Goal: Transaction & Acquisition: Purchase product/service

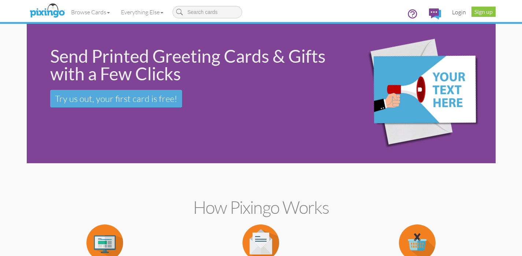
click at [461, 11] on link "Login" at bounding box center [459, 12] width 25 height 18
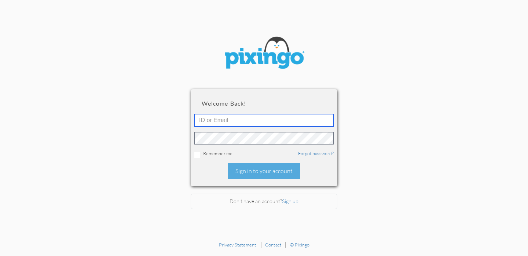
type input "R10401"
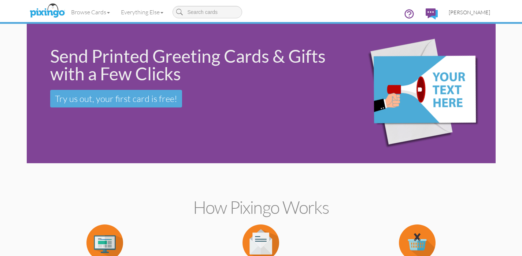
click at [465, 4] on link "[PERSON_NAME]" at bounding box center [469, 12] width 52 height 19
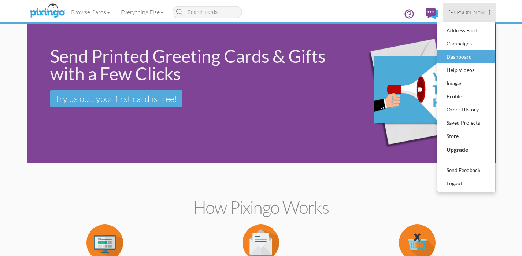
click at [461, 58] on div "Dashboard" at bounding box center [466, 56] width 43 height 11
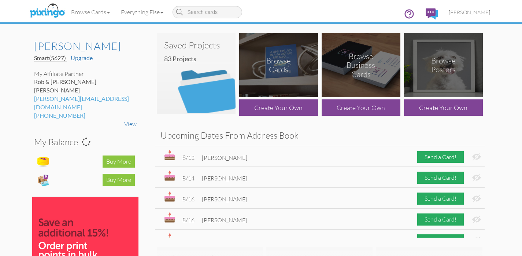
click at [195, 80] on img at bounding box center [196, 73] width 79 height 81
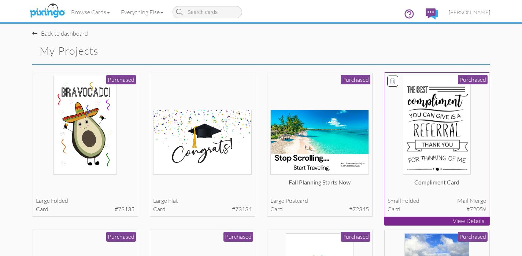
click at [435, 115] on img at bounding box center [437, 125] width 68 height 99
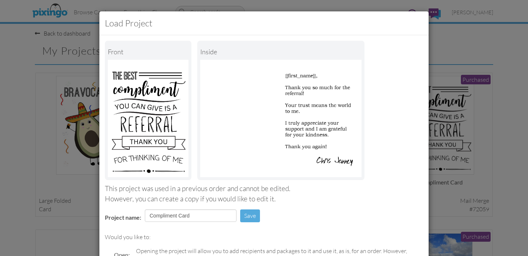
scroll to position [85, 0]
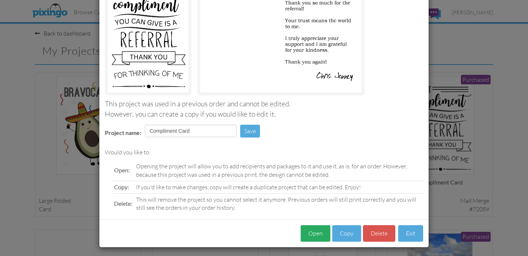
click at [309, 229] on button "Open" at bounding box center [315, 233] width 30 height 16
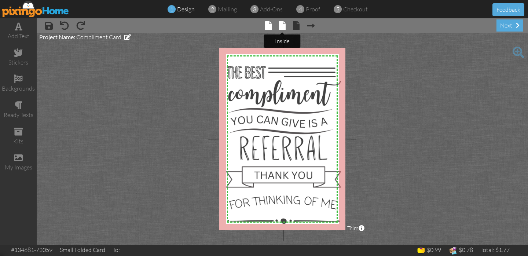
click at [280, 26] on span at bounding box center [282, 25] width 7 height 9
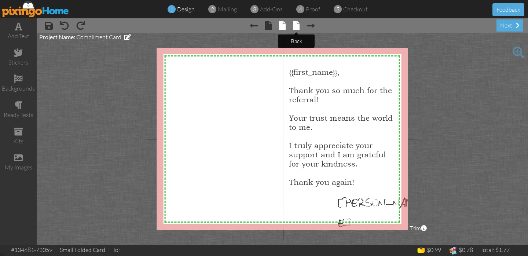
click at [297, 28] on span at bounding box center [296, 25] width 7 height 9
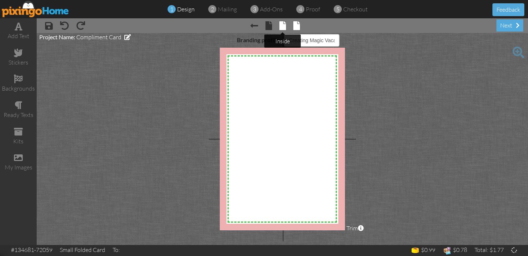
select select "object:1412"
click at [281, 27] on span at bounding box center [282, 25] width 7 height 9
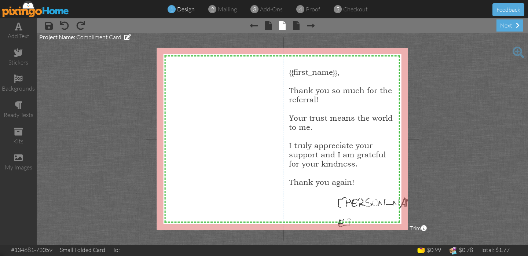
click at [326, 99] on div at bounding box center [282, 139] width 251 height 182
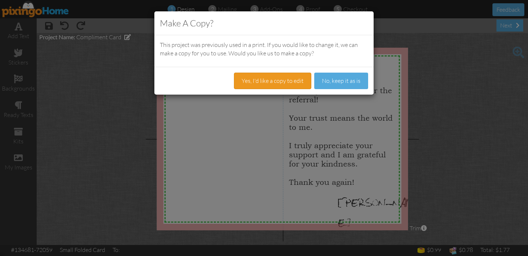
click at [264, 80] on button "Yes, I'd like a copy to edit" at bounding box center [272, 81] width 77 height 16
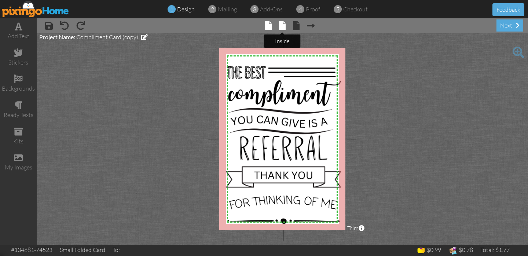
click at [284, 25] on span at bounding box center [282, 25] width 7 height 9
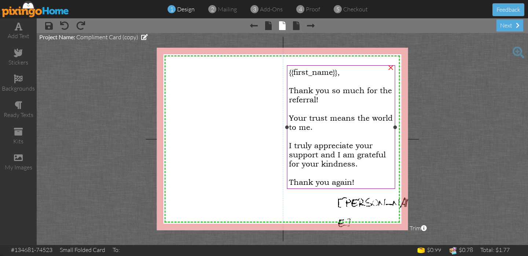
click at [327, 101] on div "Thank you so much for the referral!" at bounding box center [341, 95] width 104 height 18
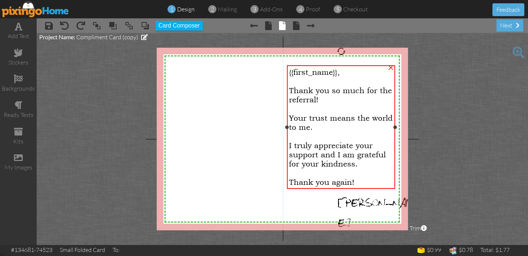
click at [327, 101] on div "Thank you so much for the referral!" at bounding box center [341, 95] width 104 height 18
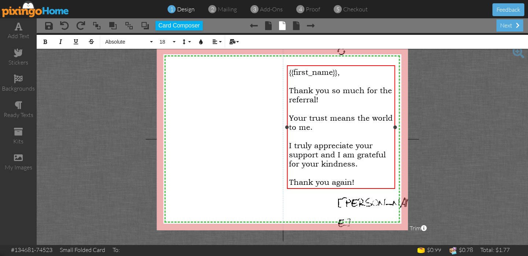
click at [325, 100] on div "Thank you so much for the referral!" at bounding box center [341, 95] width 104 height 18
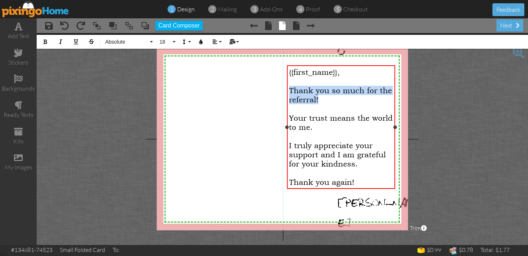
click at [325, 100] on div "Thank you so much for the referral!" at bounding box center [341, 95] width 104 height 18
click at [323, 100] on div "Thank you so much for the referral!" at bounding box center [341, 95] width 104 height 18
click at [318, 99] on span "Thank you so much for the referral!" at bounding box center [340, 95] width 103 height 18
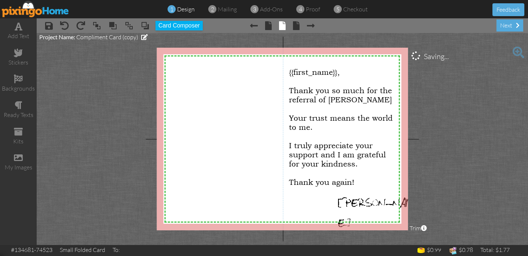
click at [458, 109] on project-studio-wrapper "X X X X X X X X X X X X X X X X X X X X X X X X X X X X X X X X X X X X X X X X…" at bounding box center [282, 139] width 491 height 212
click at [512, 26] on div "next" at bounding box center [509, 25] width 27 height 12
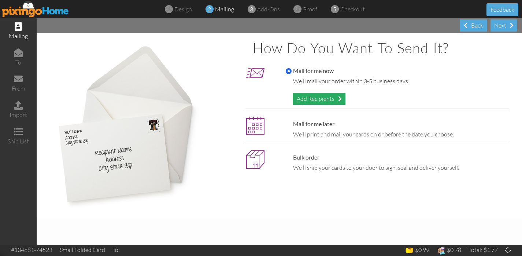
click at [314, 95] on div "Add Recipients" at bounding box center [319, 99] width 52 height 12
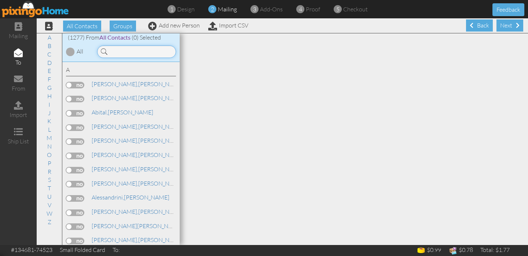
click at [122, 49] on input at bounding box center [136, 51] width 79 height 12
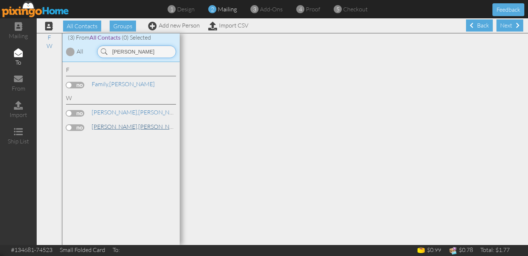
type input "[PERSON_NAME]"
click at [114, 126] on link "[PERSON_NAME]" at bounding box center [137, 126] width 93 height 9
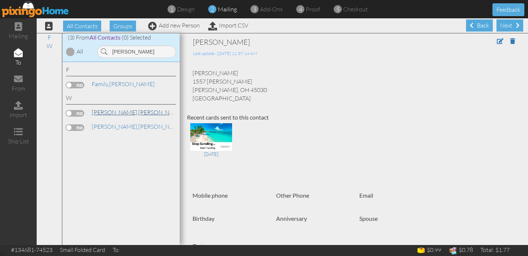
click at [109, 110] on link "[PERSON_NAME]" at bounding box center [137, 112] width 93 height 9
drag, startPoint x: 193, startPoint y: 81, endPoint x: 255, endPoint y: 95, distance: 63.3
click at [255, 95] on div "[PERSON_NAME] 1557 [PERSON_NAME] [PERSON_NAME], OH 45030 [GEOGRAPHIC_DATA]" at bounding box center [353, 85] width 333 height 33
copy div "1557 [PERSON_NAME] Court [PERSON_NAME][GEOGRAPHIC_DATA] [GEOGRAPHIC_DATA]"
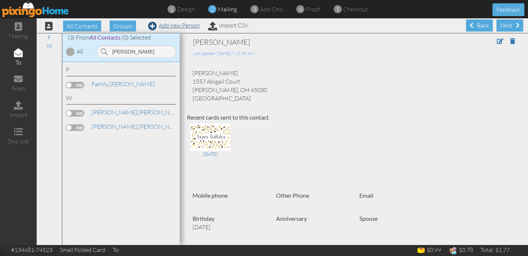
click at [171, 26] on link "Add new Person" at bounding box center [174, 25] width 52 height 7
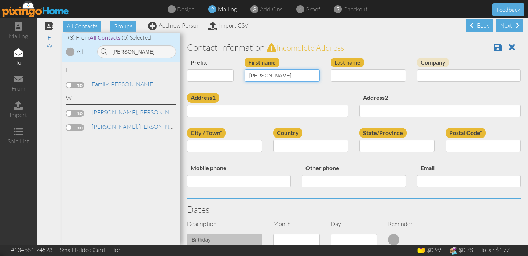
type input "[PERSON_NAME]"
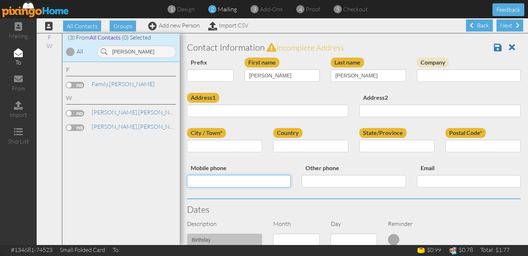
type input "5133048282"
type input "[PERSON_NAME]"
click at [291, 91] on div "Prefix Dr. Mr. Mrs. First name [PERSON_NAME] Last name [PERSON_NAME] Company" at bounding box center [353, 75] width 344 height 35
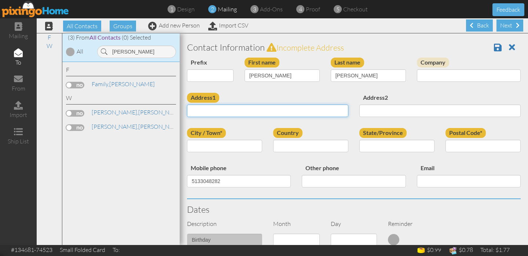
paste input "1557 [PERSON_NAME] Court [PERSON_NAME][GEOGRAPHIC_DATA] [GEOGRAPHIC_DATA]"
type input "1557 [PERSON_NAME] Court [PERSON_NAME][GEOGRAPHIC_DATA] [GEOGRAPHIC_DATA]"
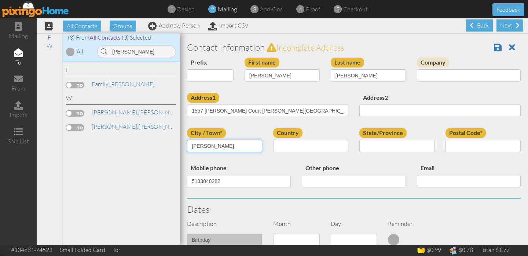
type input "[PERSON_NAME]"
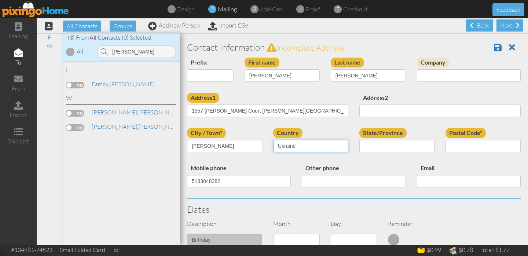
select select "object:5759"
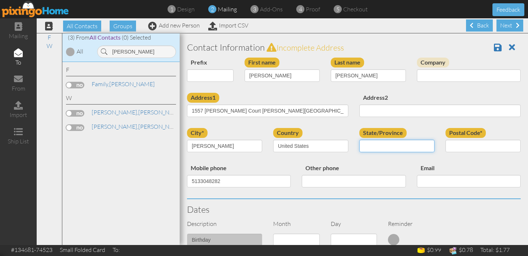
select select "object:5818"
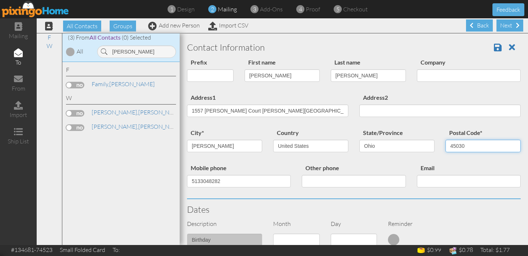
type input "45030"
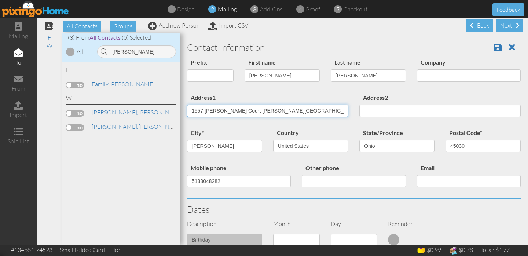
drag, startPoint x: 328, startPoint y: 111, endPoint x: 238, endPoint y: 111, distance: 90.5
click at [238, 111] on input "1557 [PERSON_NAME] Court [PERSON_NAME][GEOGRAPHIC_DATA] [GEOGRAPHIC_DATA]" at bounding box center [267, 110] width 161 height 12
type input "1557 Abigail Court"
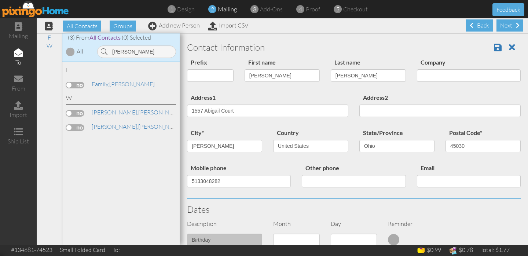
click at [253, 91] on div "Prefix Dr. Mr. Mrs. First name [PERSON_NAME] Last name [PERSON_NAME] Company" at bounding box center [353, 75] width 344 height 35
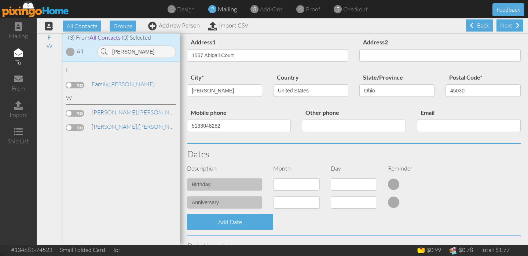
scroll to position [87, 0]
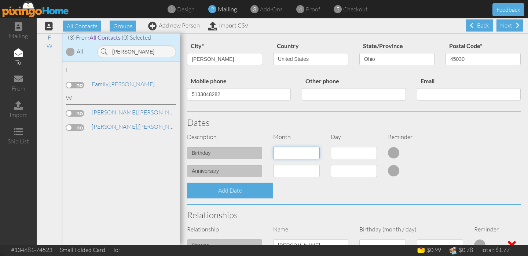
select select "object:5527"
select select "number:25"
click at [327, 133] on div "Day" at bounding box center [354, 137] width 58 height 8
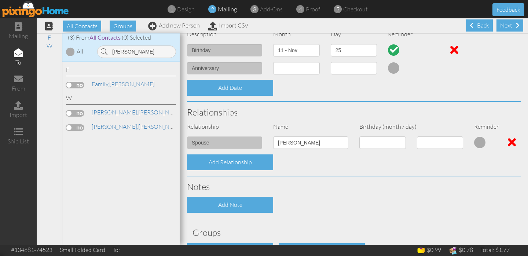
scroll to position [237, 0]
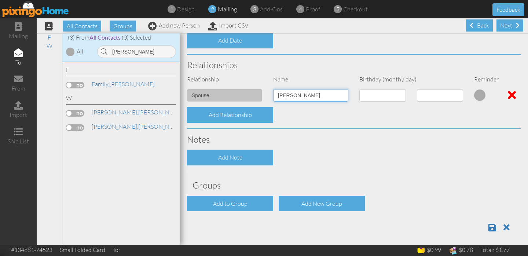
click at [250, 90] on div "spouse [PERSON_NAME] 1 - [DATE] - [DATE] - [DATE] - [DATE] - [DATE] - [DATE] - …" at bounding box center [353, 98] width 344 height 18
type input "C"
type input "W"
click at [373, 129] on div "Notes" at bounding box center [353, 139] width 344 height 21
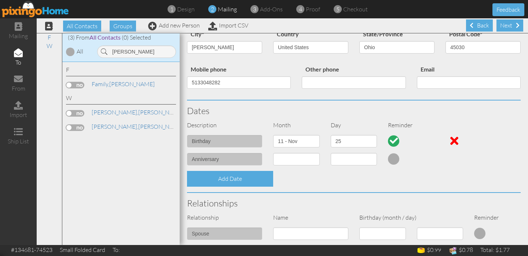
scroll to position [0, 0]
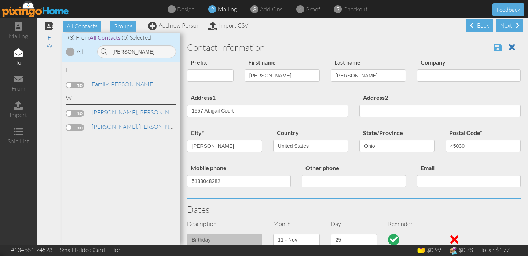
click at [494, 45] on span at bounding box center [498, 47] width 8 height 9
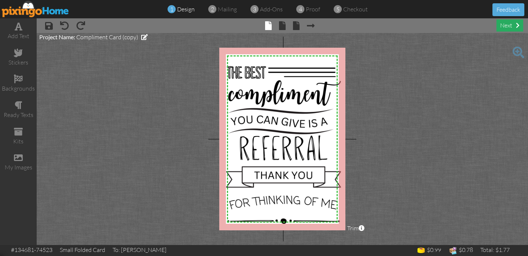
click at [507, 25] on div "next" at bounding box center [509, 25] width 27 height 12
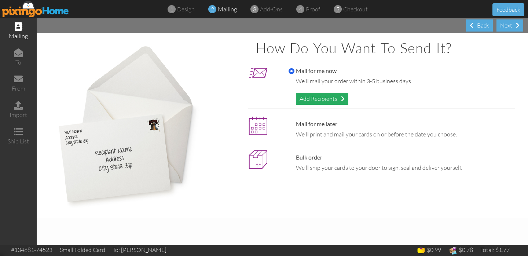
click at [331, 100] on div "Add Recipients" at bounding box center [322, 99] width 52 height 12
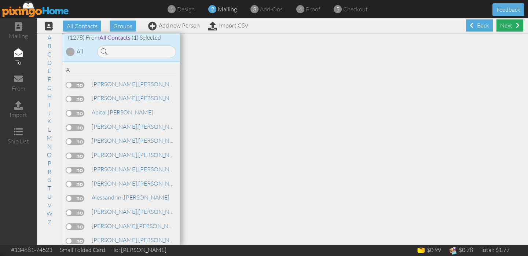
click at [508, 21] on div "Next" at bounding box center [509, 25] width 27 height 12
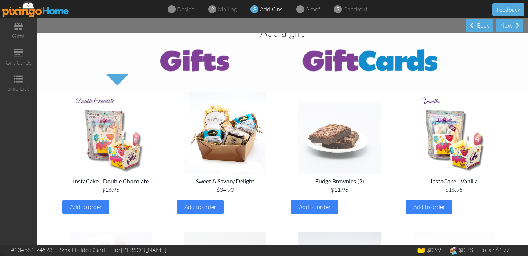
scroll to position [28, 0]
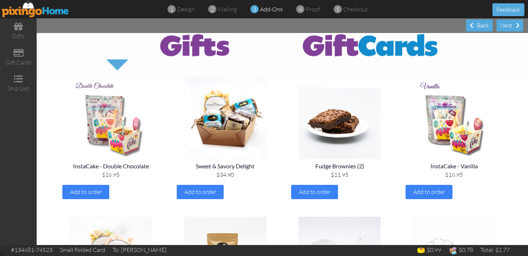
click at [380, 52] on img at bounding box center [370, 44] width 176 height 29
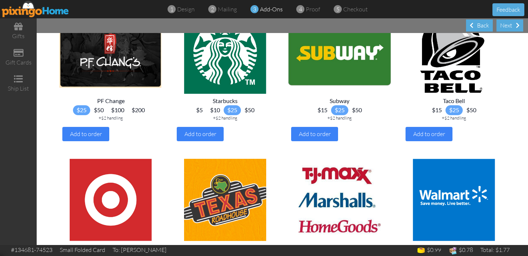
scroll to position [617, 0]
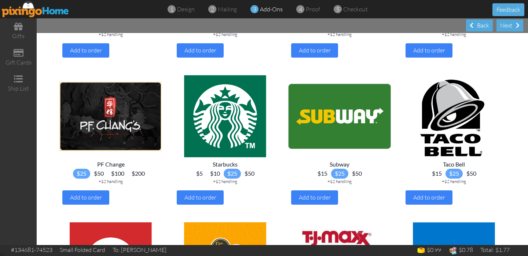
click at [214, 169] on span "$10" at bounding box center [214, 174] width 17 height 10
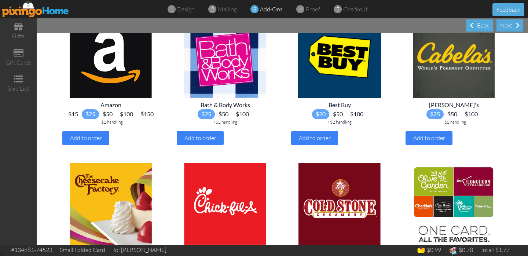
scroll to position [148, 0]
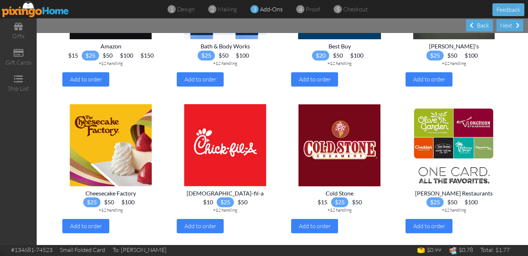
click at [206, 200] on span "$10" at bounding box center [207, 202] width 17 height 10
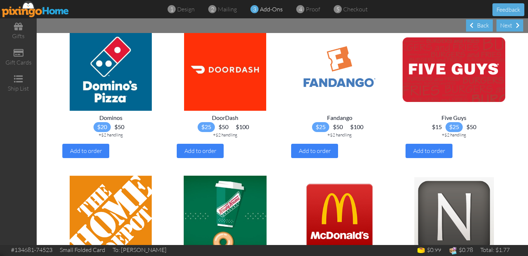
scroll to position [227, 0]
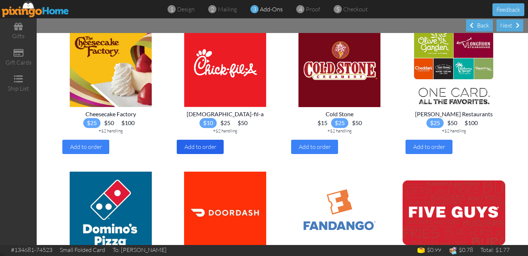
click at [201, 146] on span "Add to order" at bounding box center [200, 146] width 32 height 7
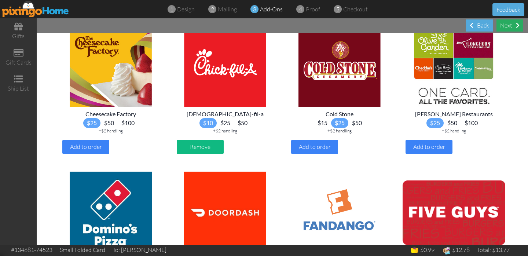
click at [512, 29] on div "Next" at bounding box center [509, 25] width 27 height 12
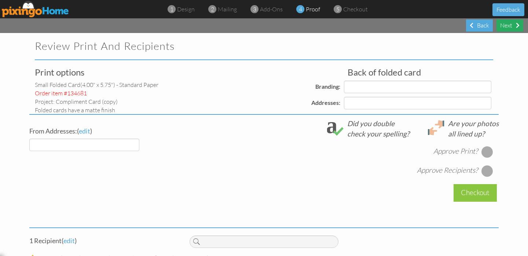
select select "object:4351"
select select "object:4354"
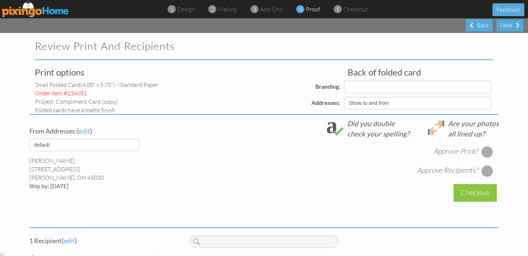
select select "object:4365"
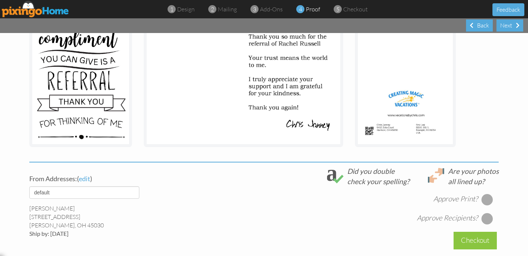
scroll to position [177, 0]
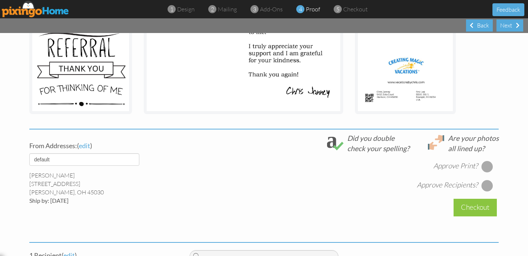
click at [482, 164] on div at bounding box center [487, 166] width 12 height 12
click at [485, 186] on div at bounding box center [487, 186] width 12 height 12
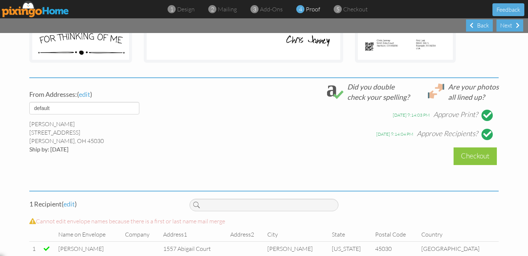
scroll to position [241, 0]
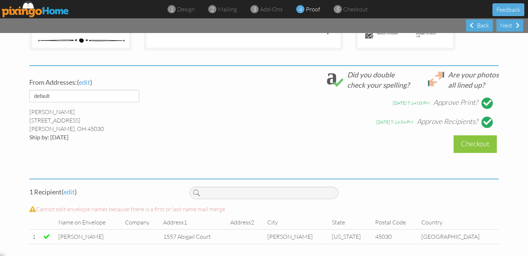
click at [468, 143] on div "Checkout" at bounding box center [474, 143] width 43 height 17
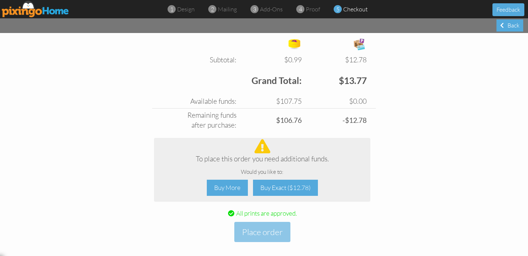
scroll to position [271, 0]
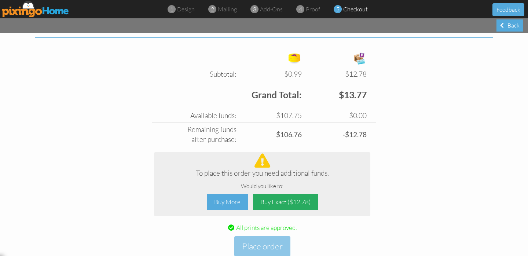
click at [283, 199] on div "Buy Exact ($12.78)" at bounding box center [285, 202] width 65 height 16
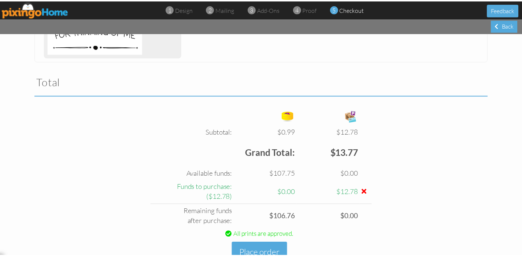
scroll to position [237, 0]
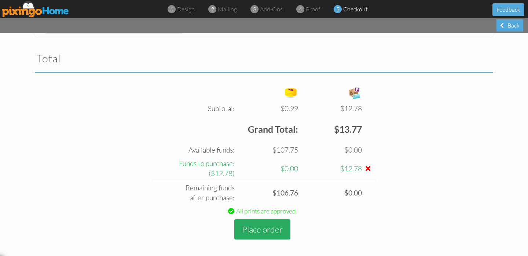
click at [263, 225] on button "Place order" at bounding box center [262, 229] width 56 height 20
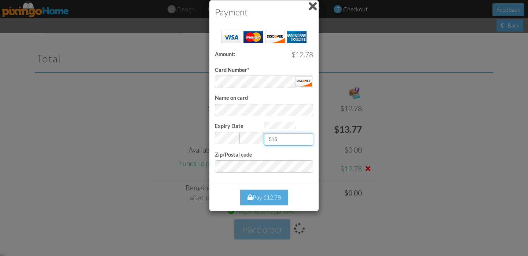
type input "515"
click at [227, 195] on div "Pay $12.78" at bounding box center [264, 197] width 98 height 16
click at [257, 192] on div "Pay $12.78" at bounding box center [264, 197] width 48 height 16
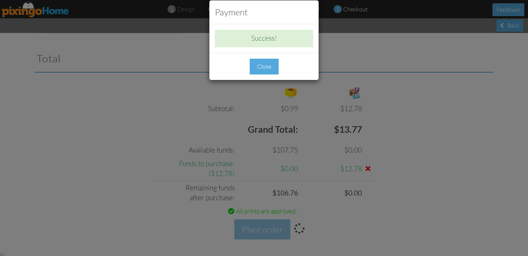
click at [265, 64] on div "Close" at bounding box center [264, 67] width 29 height 16
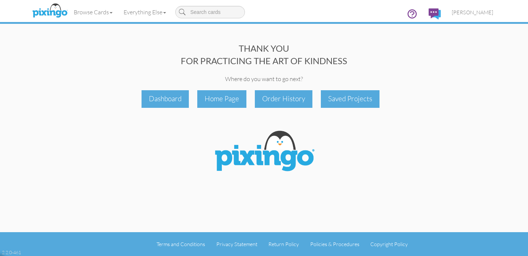
click at [159, 101] on div "Dashboard" at bounding box center [164, 98] width 47 height 17
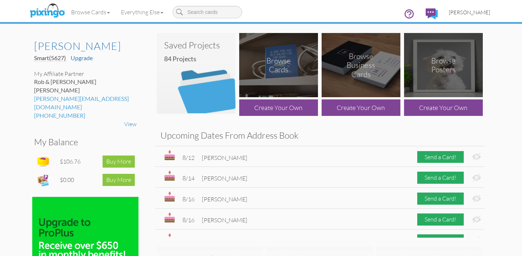
click at [474, 13] on span "[PERSON_NAME]" at bounding box center [469, 12] width 41 height 6
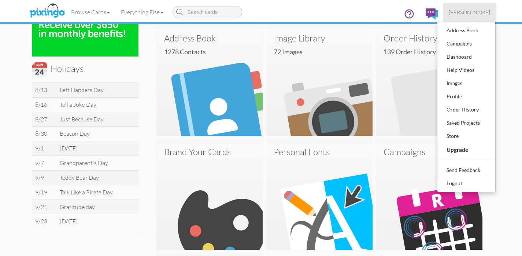
scroll to position [231, 0]
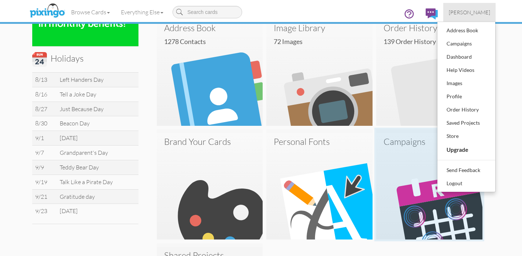
click at [431, 200] on img at bounding box center [429, 186] width 106 height 106
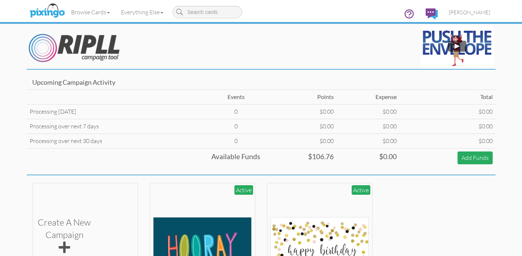
click at [476, 155] on link "Add Funds" at bounding box center [475, 157] width 35 height 13
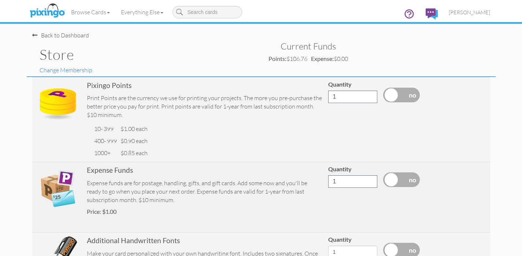
click at [269, 179] on div "Expense funds are for postage, handling, gifts, and gift cards. Add some now an…" at bounding box center [205, 191] width 236 height 25
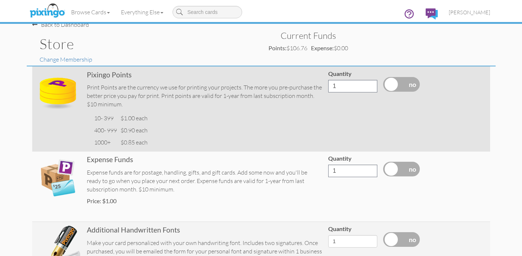
scroll to position [40, 0]
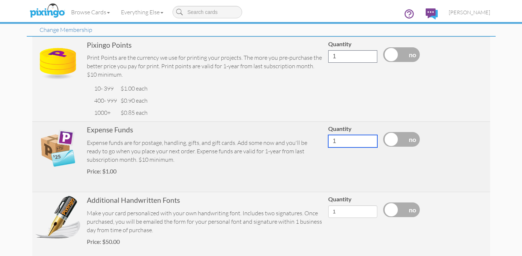
click at [348, 136] on input "1" at bounding box center [352, 141] width 49 height 12
click at [368, 163] on td "Quantity 10" at bounding box center [352, 157] width 55 height 70
click at [413, 136] on label at bounding box center [401, 139] width 37 height 15
click at [0, 0] on input "checkbox" at bounding box center [0, 0] width 0 height 0
drag, startPoint x: 340, startPoint y: 138, endPoint x: 307, endPoint y: 139, distance: 33.4
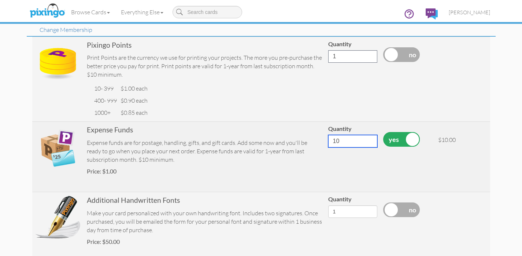
click at [307, 139] on tr "Expense Funds Expense funds are for postage, handling, gifts, and gift cards. A…" at bounding box center [261, 157] width 458 height 70
type input "100"
click at [373, 169] on td "Quantity 100" at bounding box center [352, 157] width 55 height 70
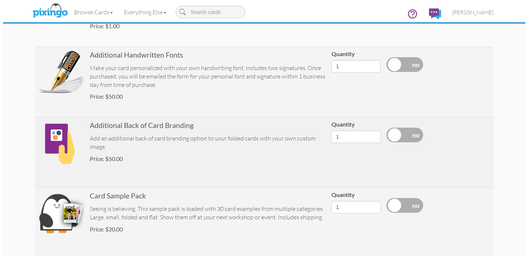
scroll to position [271, 0]
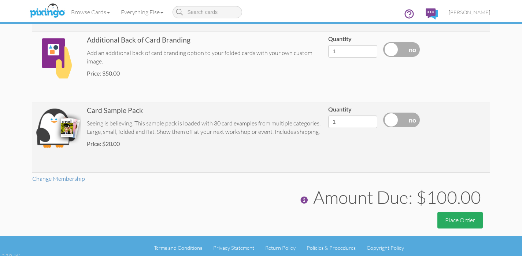
click at [458, 216] on button "Place Order" at bounding box center [460, 220] width 45 height 16
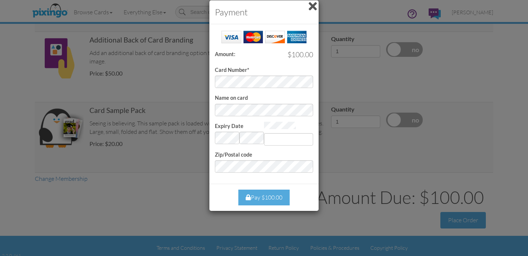
click at [274, 35] on div "Card Number*" at bounding box center [264, 59] width 98 height 58
click at [300, 80] on div at bounding box center [303, 81] width 17 height 10
click at [305, 83] on div at bounding box center [303, 81] width 17 height 10
click at [304, 80] on div at bounding box center [303, 81] width 17 height 10
click at [251, 122] on div "Expiry Date Invalid month and year" at bounding box center [239, 133] width 49 height 23
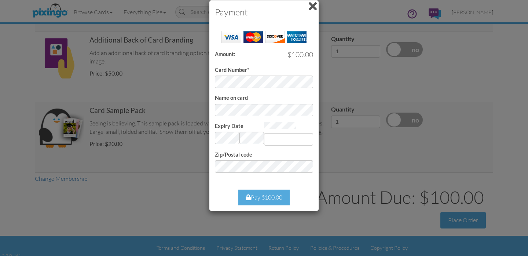
click at [306, 81] on div at bounding box center [303, 81] width 17 height 10
click at [272, 68] on div "Card Number*" at bounding box center [264, 59] width 98 height 58
click at [315, 4] on span at bounding box center [313, 6] width 8 height 12
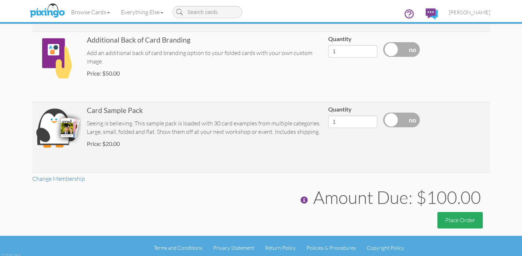
click at [461, 214] on button "Place Order" at bounding box center [460, 220] width 45 height 16
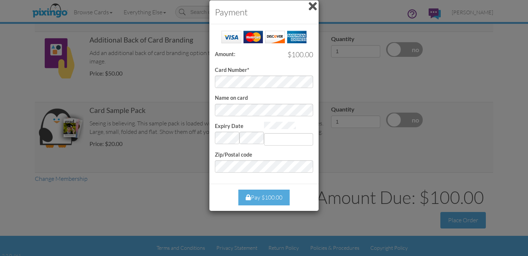
click at [304, 82] on div at bounding box center [303, 81] width 17 height 10
click at [312, 7] on span at bounding box center [313, 6] width 8 height 12
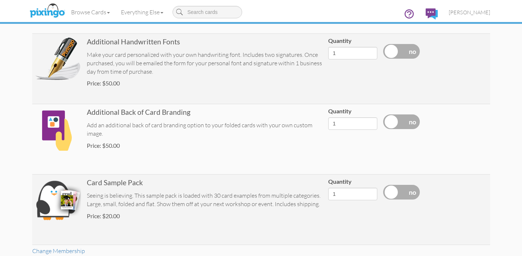
scroll to position [0, 0]
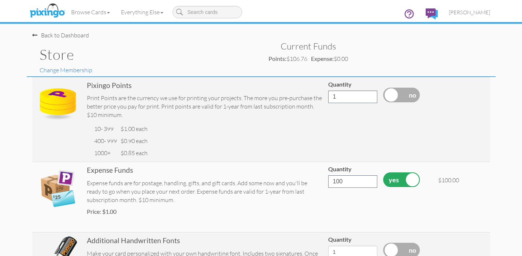
click at [59, 35] on div "Back to Dashboard" at bounding box center [60, 35] width 57 height 8
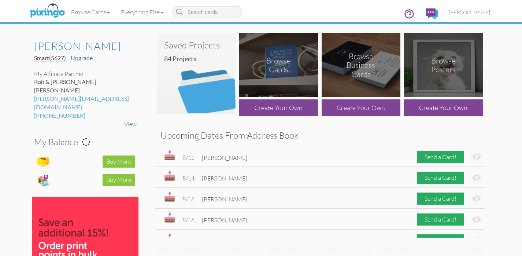
scroll to position [60, 0]
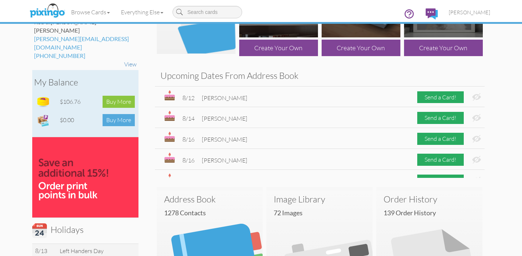
click at [119, 114] on div "Buy More" at bounding box center [119, 120] width 32 height 12
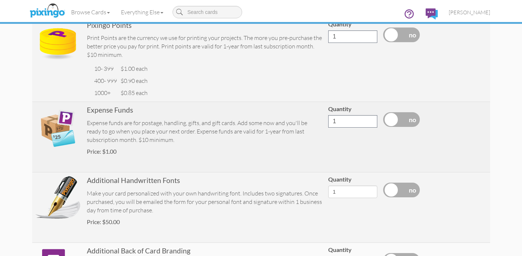
scroll to position [107, 0]
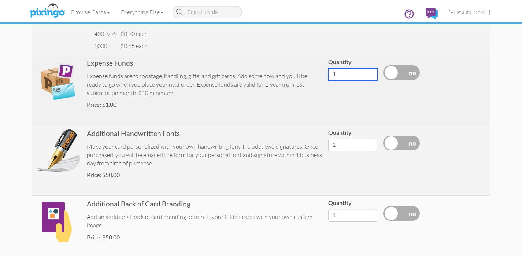
click at [349, 72] on input "1" at bounding box center [352, 74] width 49 height 12
type input "100"
click at [394, 72] on label at bounding box center [401, 72] width 37 height 15
click at [0, 0] on input "checkbox" at bounding box center [0, 0] width 0 height 0
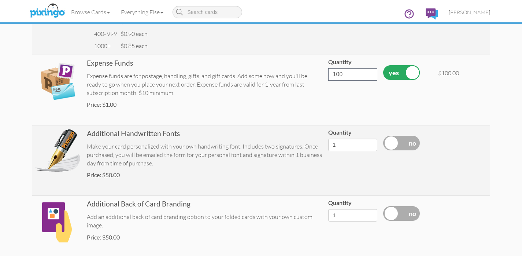
scroll to position [271, 0]
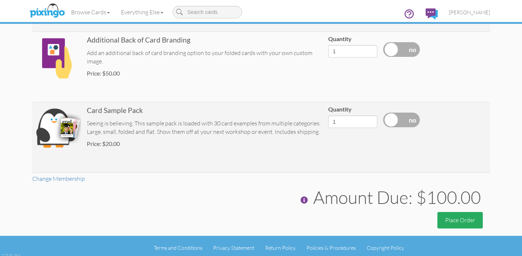
click at [461, 214] on button "Place Order" at bounding box center [460, 220] width 45 height 16
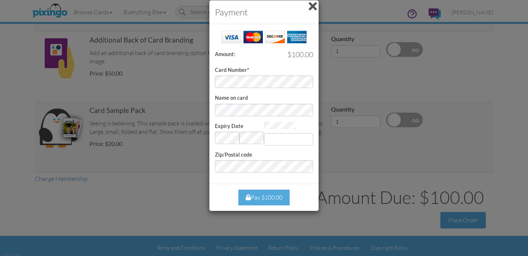
click at [315, 4] on span at bounding box center [313, 6] width 8 height 12
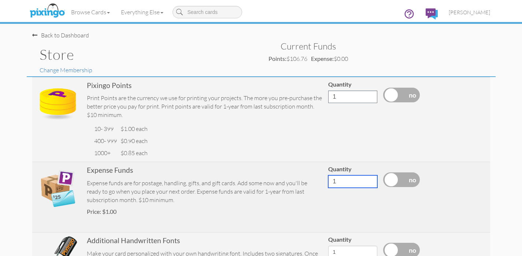
click at [343, 179] on input "1" at bounding box center [352, 181] width 49 height 12
type input "100"
click at [410, 178] on label at bounding box center [401, 179] width 37 height 15
click at [0, 0] on input "checkbox" at bounding box center [0, 0] width 0 height 0
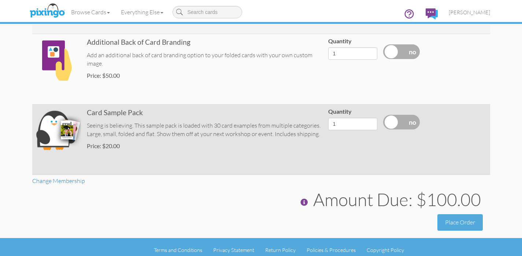
scroll to position [271, 0]
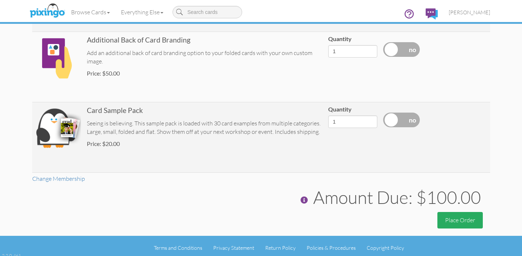
click at [461, 219] on button "Place Order" at bounding box center [460, 220] width 45 height 16
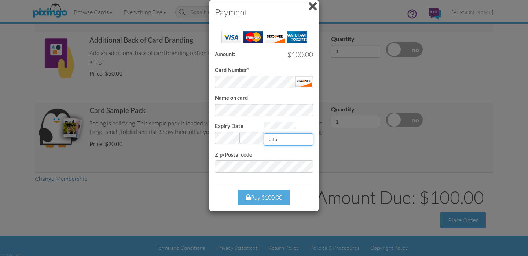
type input "515"
click at [177, 186] on div "Payment Success! Amount: $100.00 Card Number* Name on card Expiry Date Invalid …" at bounding box center [264, 128] width 528 height 256
click at [270, 193] on div "Pay $100.00" at bounding box center [263, 197] width 51 height 16
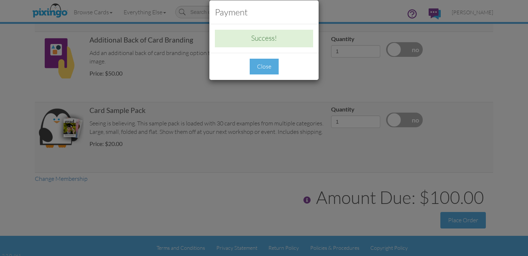
click at [266, 66] on div "Close" at bounding box center [264, 67] width 29 height 16
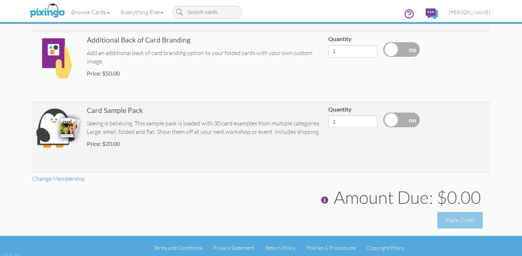
scroll to position [0, 0]
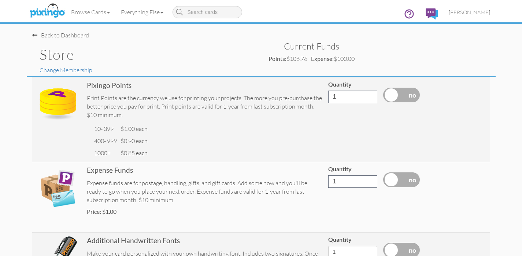
click at [50, 30] on div "Back to Dashboard" at bounding box center [264, 32] width 464 height 16
click at [54, 34] on div "Back to Dashboard" at bounding box center [60, 35] width 57 height 8
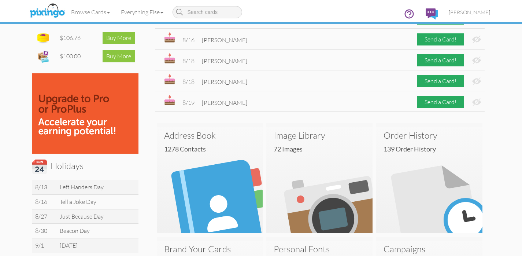
scroll to position [178, 0]
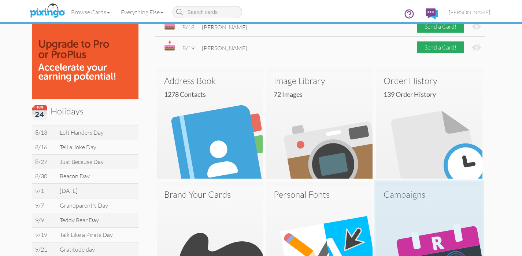
click at [403, 210] on img at bounding box center [429, 239] width 106 height 106
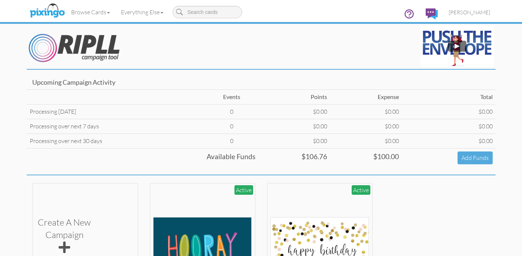
scroll to position [91, 0]
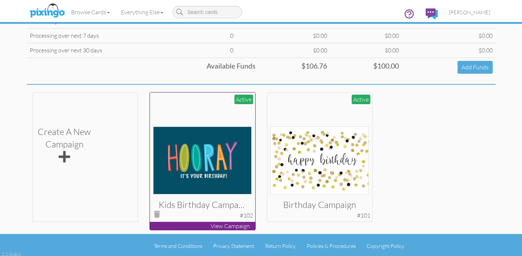
click at [209, 145] on img at bounding box center [202, 160] width 99 height 68
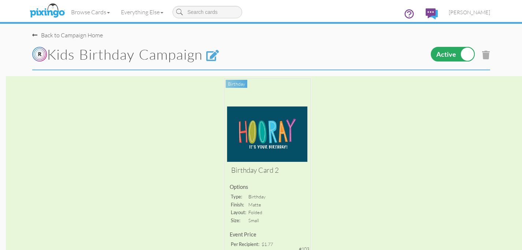
click at [38, 36] on div "Back to Campaign Home" at bounding box center [67, 35] width 71 height 8
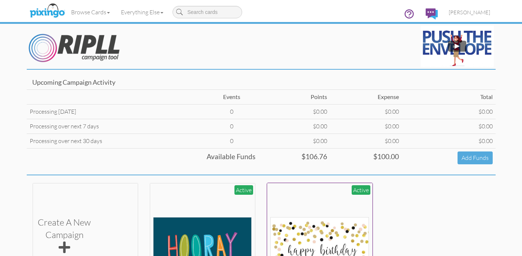
click at [323, 201] on div at bounding box center [319, 235] width 99 height 99
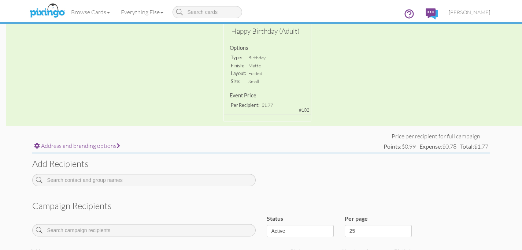
scroll to position [283, 0]
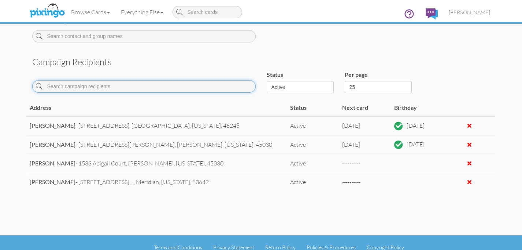
click at [81, 83] on input at bounding box center [144, 86] width 224 height 12
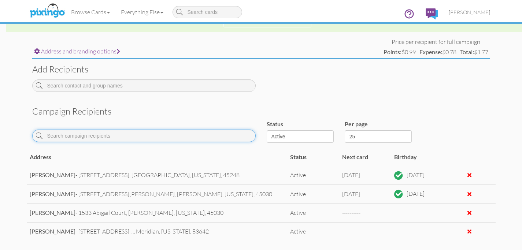
scroll to position [181, 0]
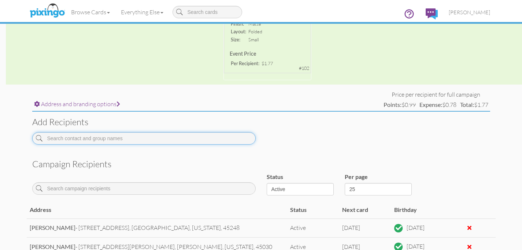
click at [78, 140] on input at bounding box center [144, 138] width 224 height 12
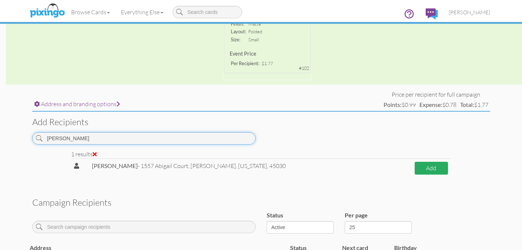
type input "tammi"
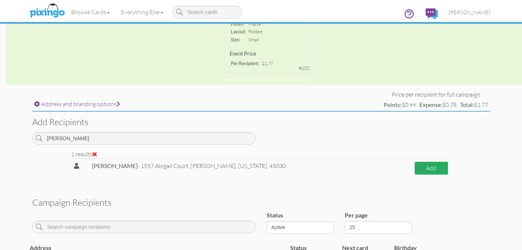
click at [425, 166] on button "Add" at bounding box center [431, 168] width 33 height 13
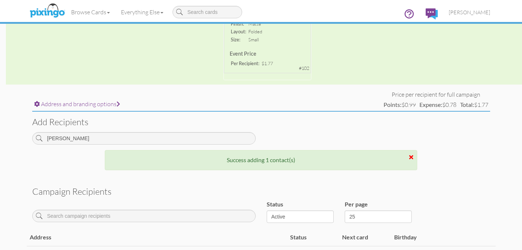
click at [23, 158] on campaign-detail "Toggle navigation Visit Pixingo Mobile Browse Cards Business Accounting Automot…" at bounding box center [261, 113] width 522 height 589
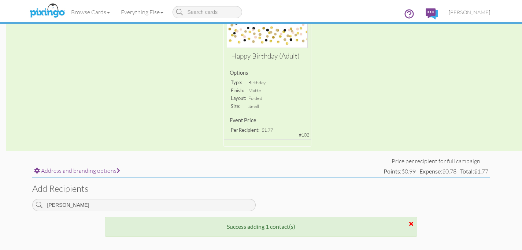
scroll to position [0, 0]
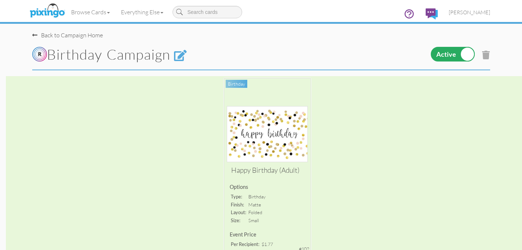
click at [55, 34] on div "Back to Campaign Home" at bounding box center [67, 35] width 71 height 8
